Goal: Navigation & Orientation: Find specific page/section

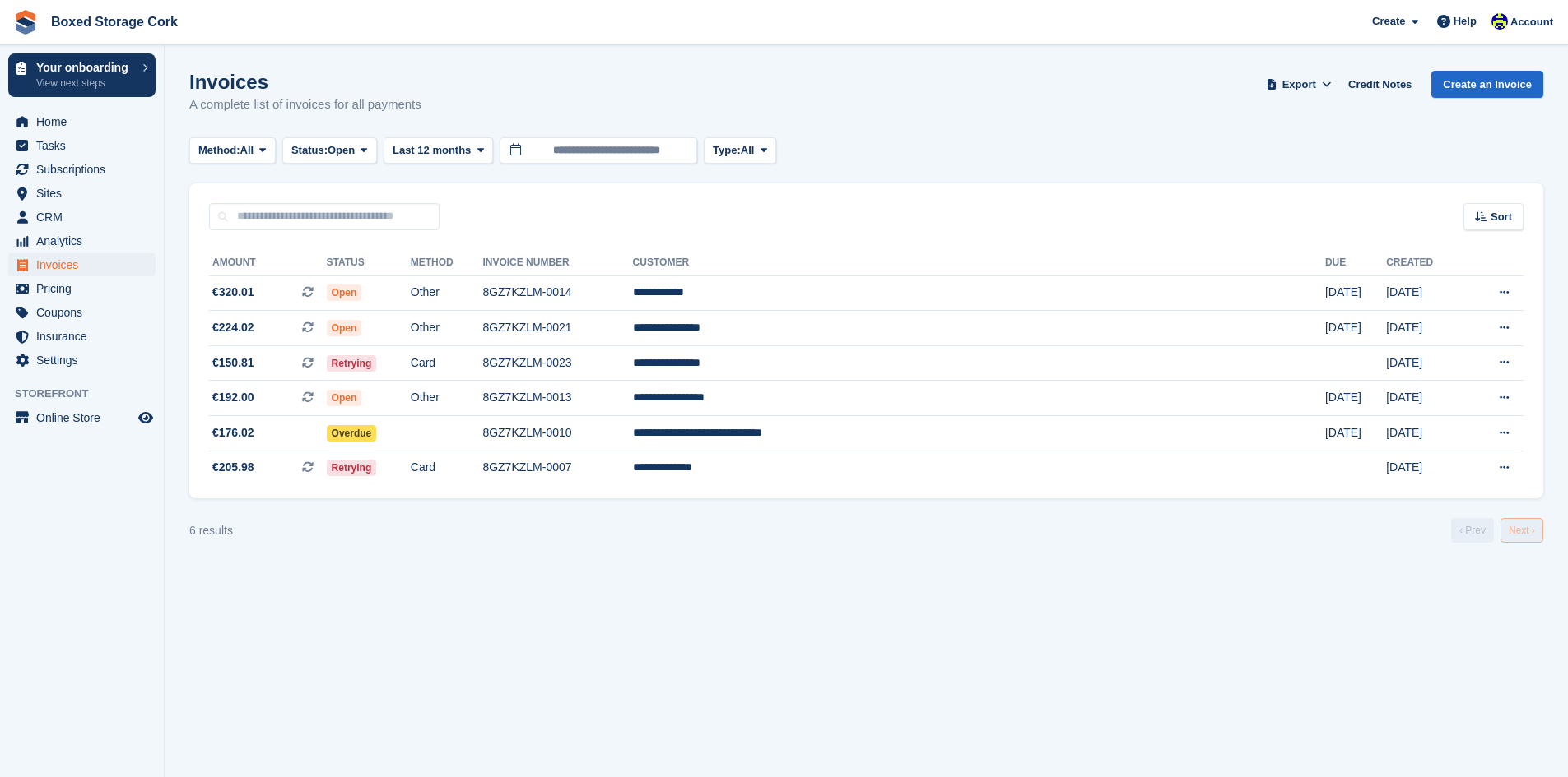
click at [1530, 530] on link "Next ›" at bounding box center [1522, 530] width 43 height 25
click at [49, 122] on span "Home" at bounding box center [86, 121] width 99 height 23
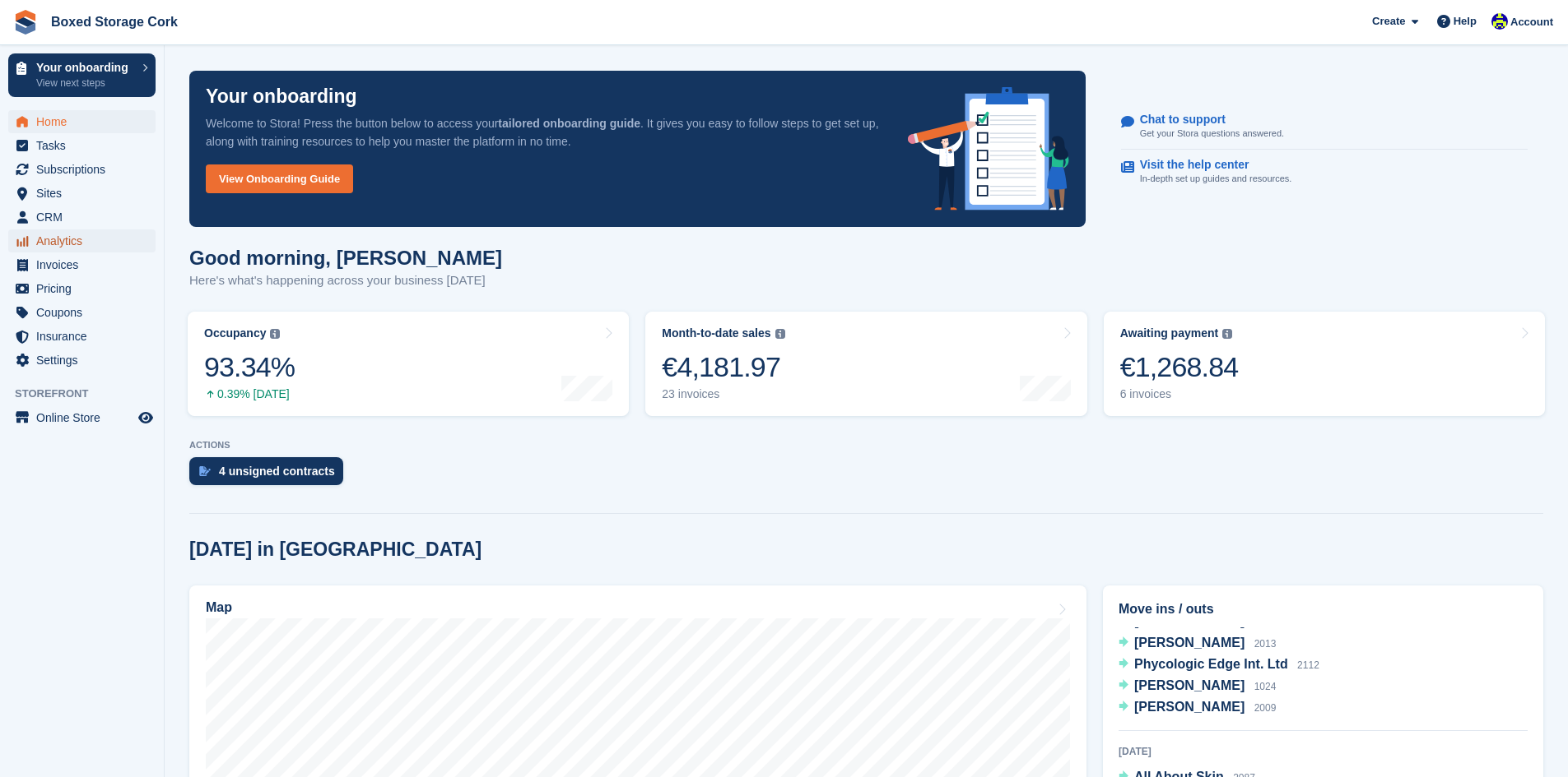
click at [56, 238] on span "Analytics" at bounding box center [86, 241] width 99 height 23
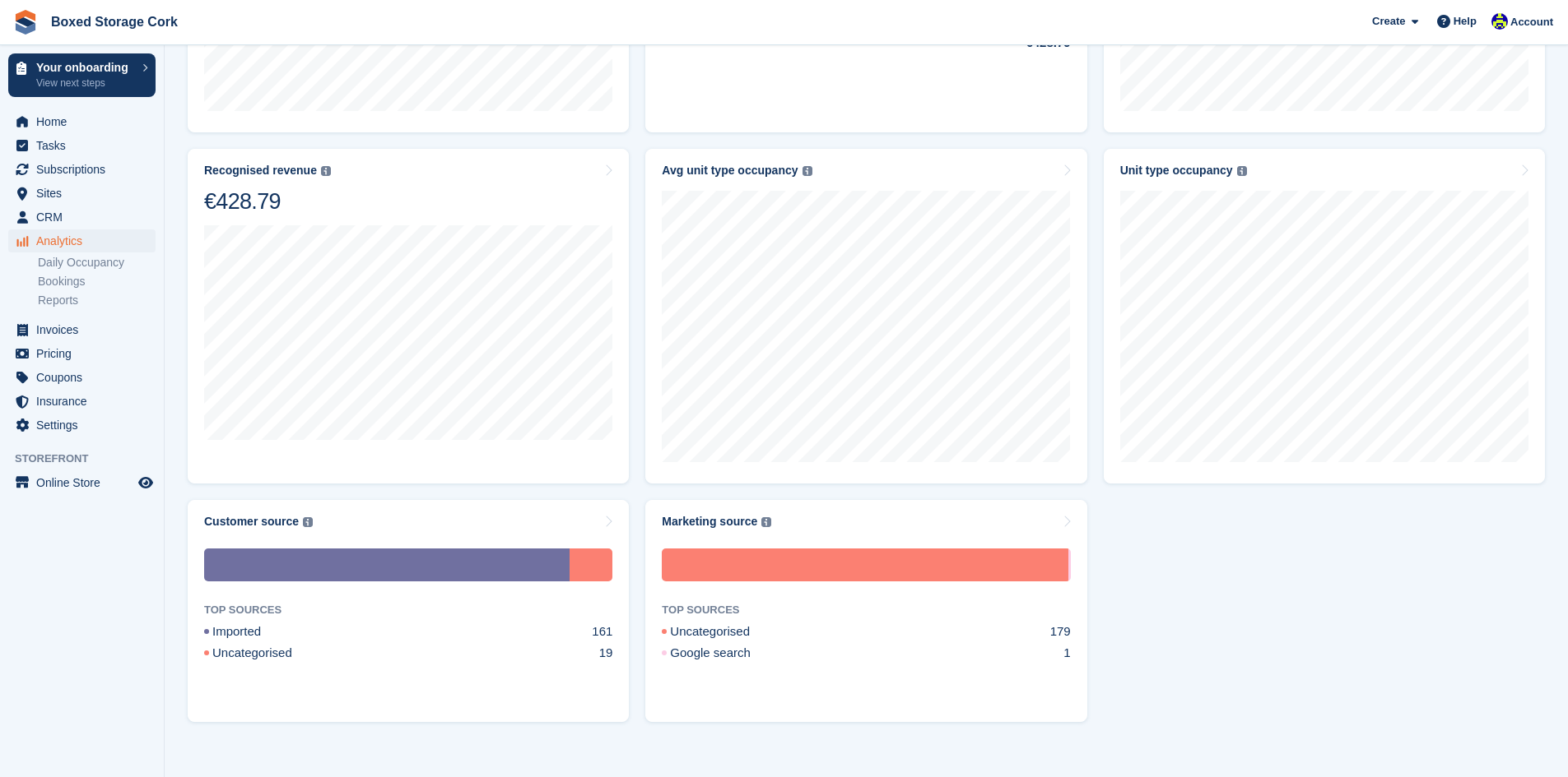
scroll to position [802, 0]
